Goal: Task Accomplishment & Management: Manage account settings

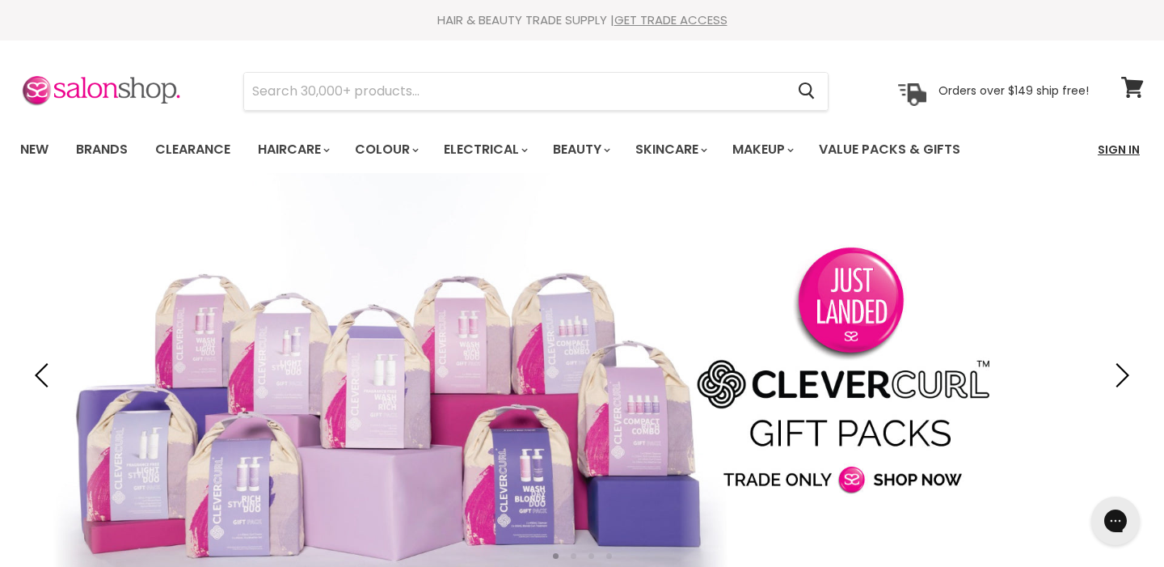
click at [1128, 148] on link "Sign In" at bounding box center [1118, 150] width 61 height 34
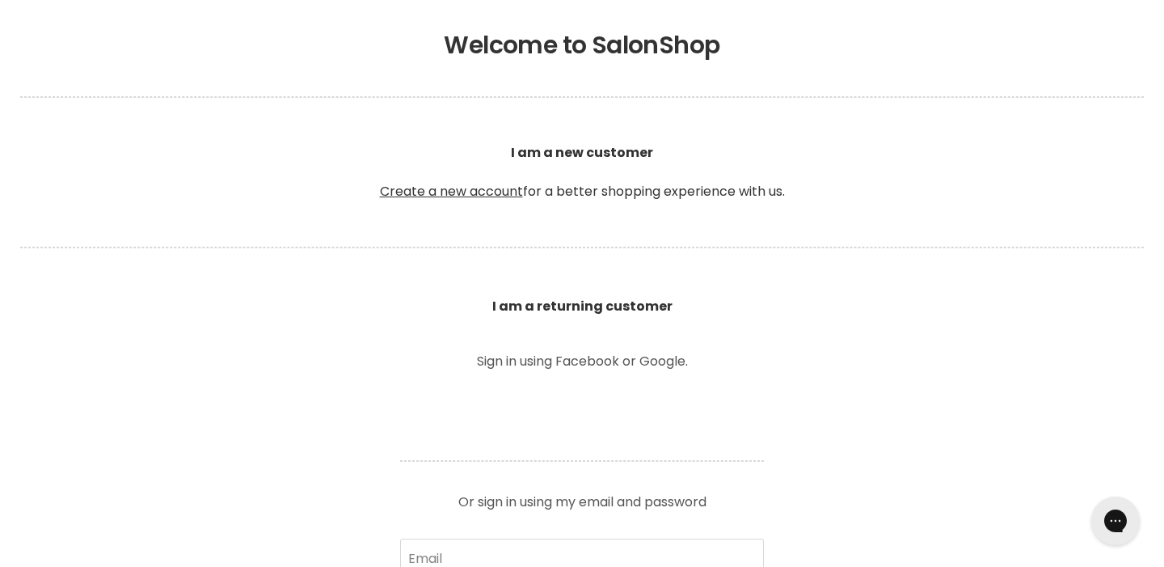
scroll to position [393, 0]
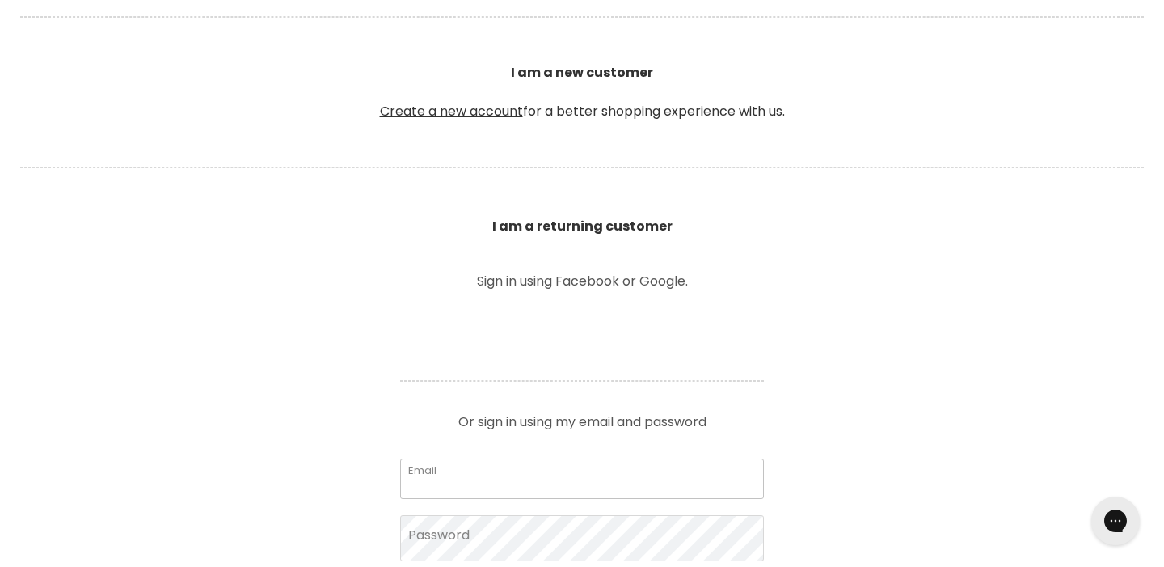
type input "[EMAIL_ADDRESS][DOMAIN_NAME]"
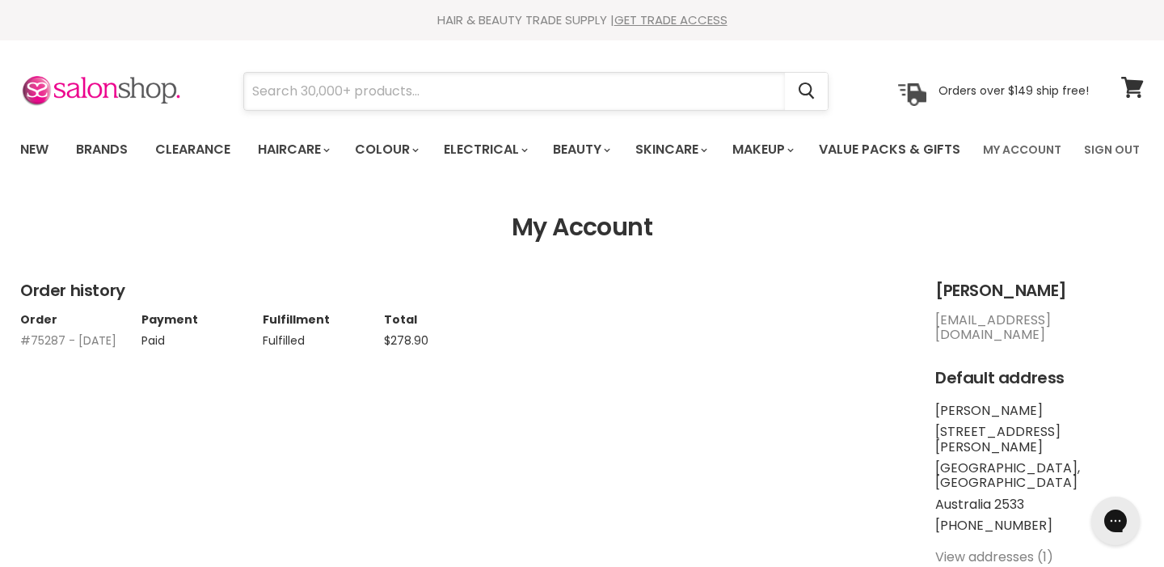
click at [443, 107] on input "Search" at bounding box center [514, 91] width 541 height 37
